Goal: Find specific page/section: Find specific page/section

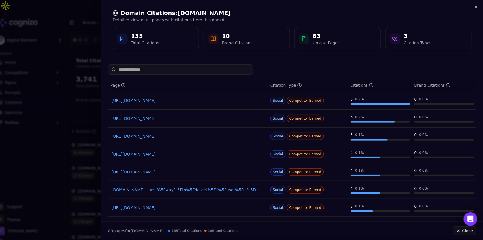
scroll to position [14, 0]
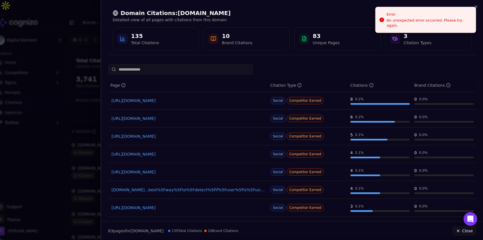
scroll to position [14, 0]
click at [476, 6] on icon "button" at bounding box center [476, 7] width 2 height 2
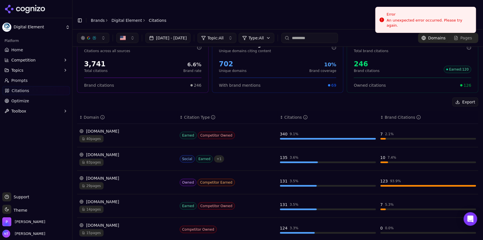
click at [123, 18] on link "Digital Element" at bounding box center [127, 21] width 31 height 6
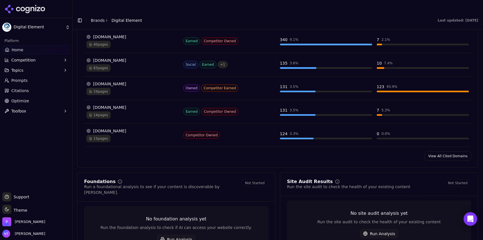
scroll to position [613, 0]
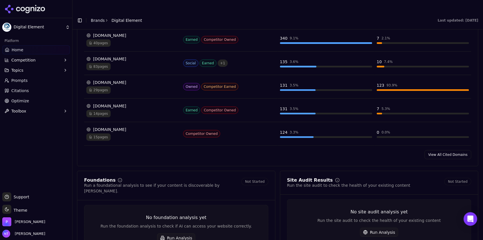
click at [439, 150] on link "View All Cited Domains" at bounding box center [448, 154] width 47 height 9
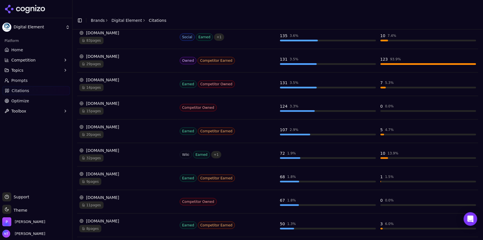
scroll to position [139, 0]
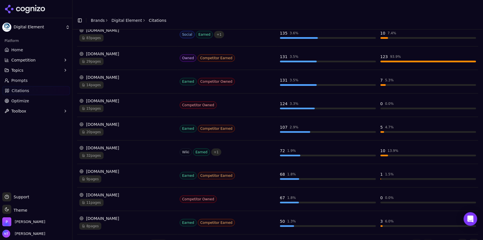
click at [461, 239] on button "Go to next page" at bounding box center [462, 243] width 9 height 9
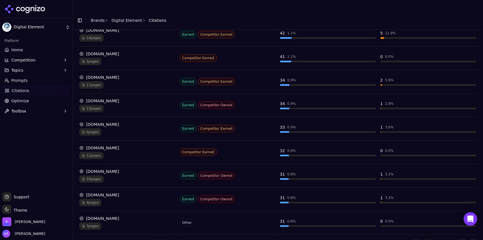
click at [146, 81] on div "17 pages" at bounding box center [127, 84] width 96 height 7
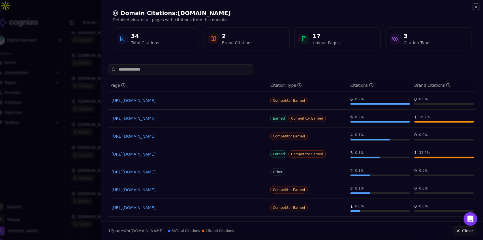
click at [477, 6] on icon "button" at bounding box center [476, 7] width 5 height 5
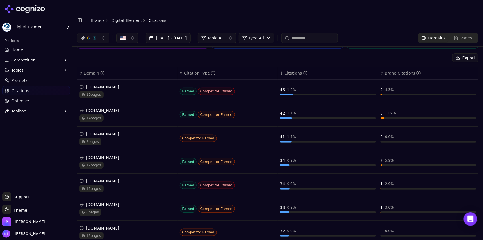
scroll to position [39, 0]
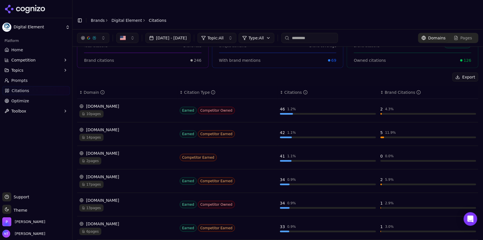
click at [119, 127] on div "[DOMAIN_NAME]" at bounding box center [127, 130] width 96 height 6
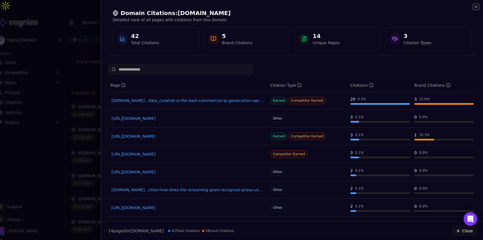
click at [475, 8] on icon "button" at bounding box center [476, 7] width 5 height 5
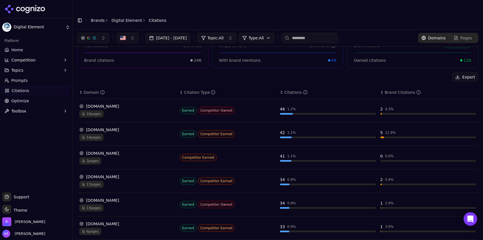
click at [118, 18] on link "Digital Element" at bounding box center [127, 21] width 31 height 6
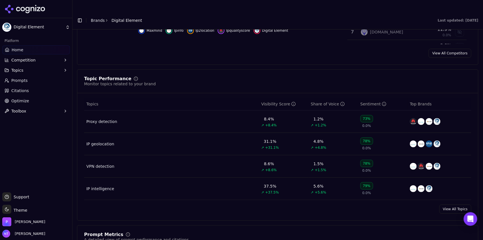
scroll to position [197, 0]
